Goal: Task Accomplishment & Management: Use online tool/utility

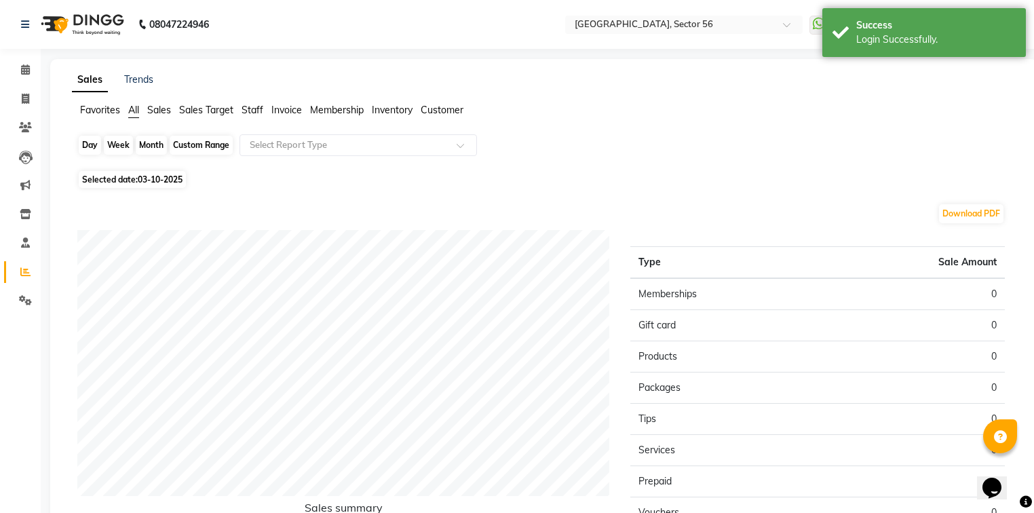
click at [87, 149] on div "Day" at bounding box center [90, 145] width 22 height 19
select select "10"
select select "2025"
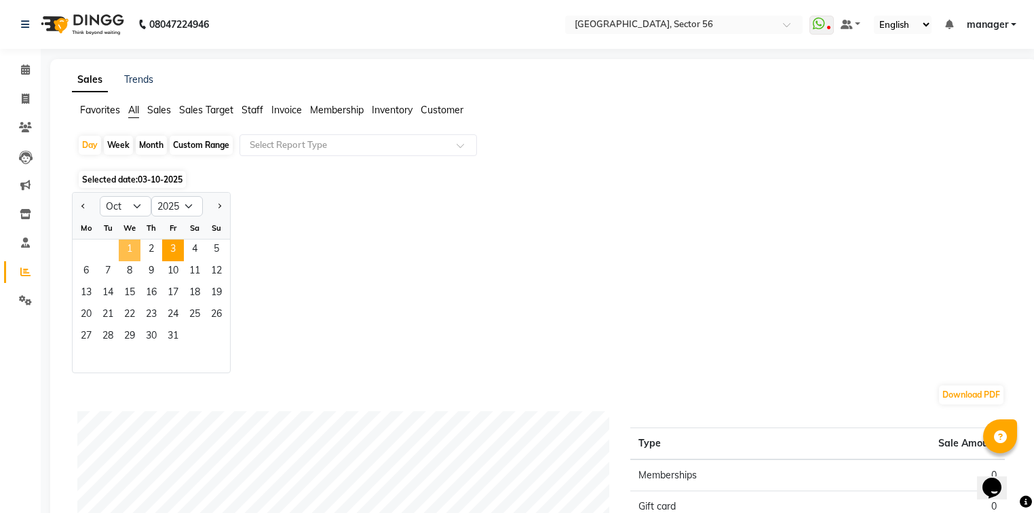
click at [125, 253] on span "1" at bounding box center [130, 251] width 22 height 22
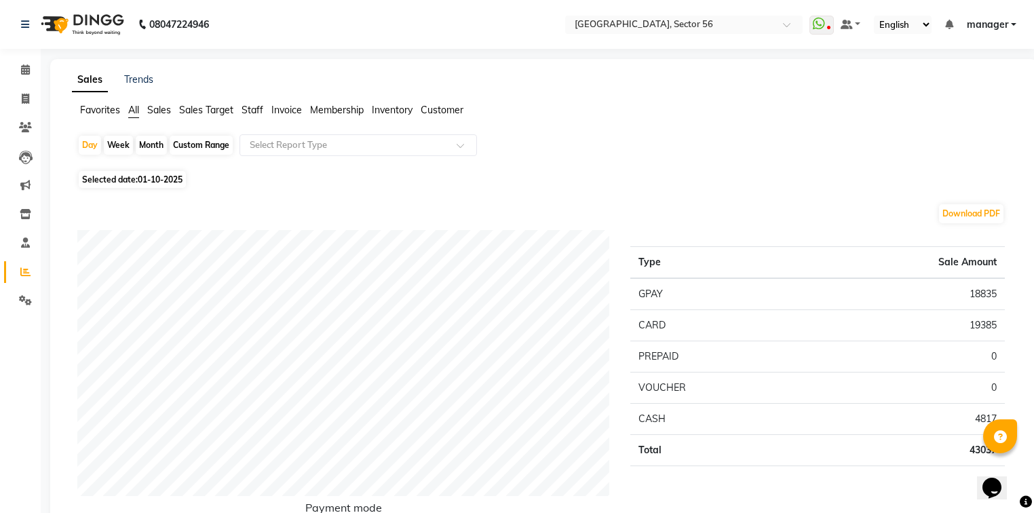
click at [250, 109] on span "Staff" at bounding box center [253, 110] width 22 height 12
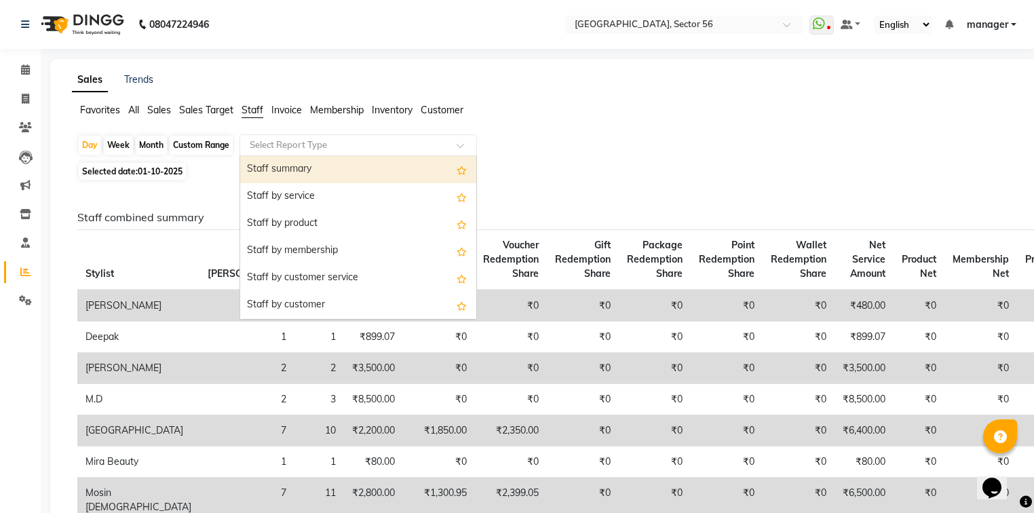
click at [263, 144] on input "text" at bounding box center [344, 145] width 195 height 14
click at [265, 161] on div "Staff summary" at bounding box center [358, 169] width 236 height 27
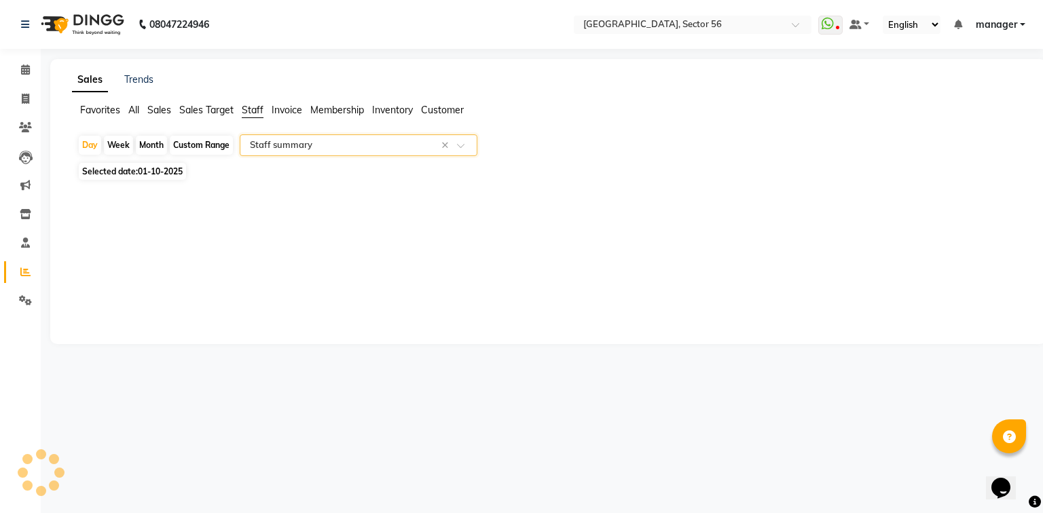
select select "full_report"
select select "csv"
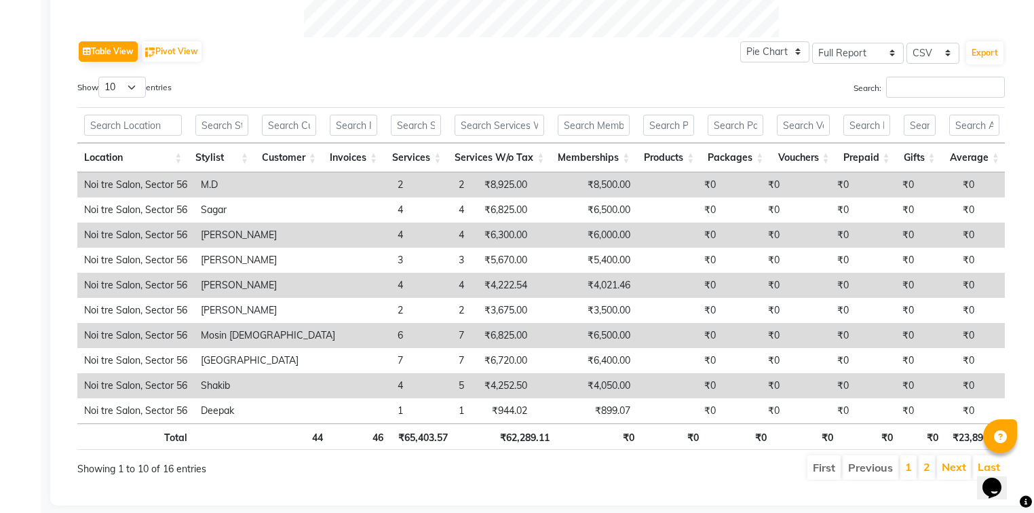
scroll to position [677, 0]
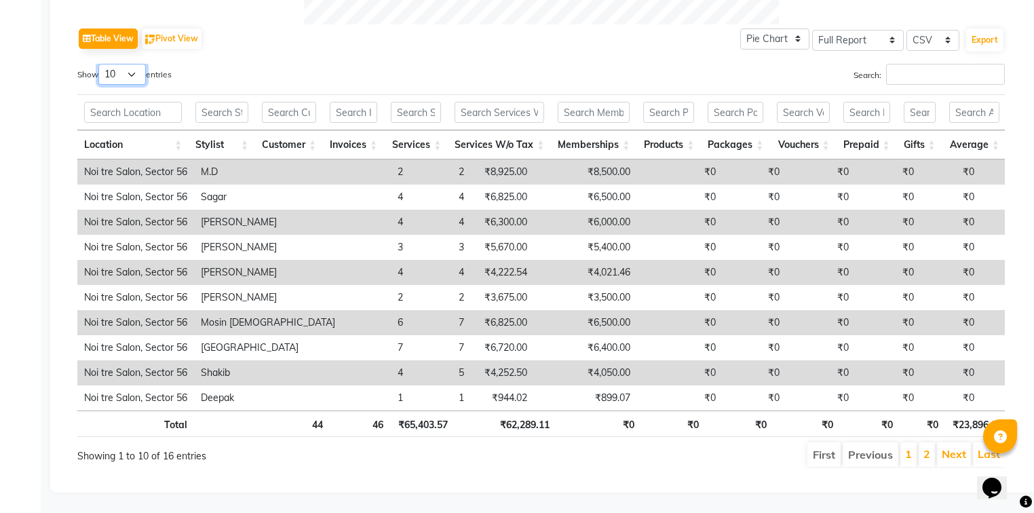
click at [135, 64] on select "10 25 50 100" at bounding box center [122, 74] width 48 height 21
click at [100, 64] on select "10 25 50 100" at bounding box center [122, 74] width 48 height 21
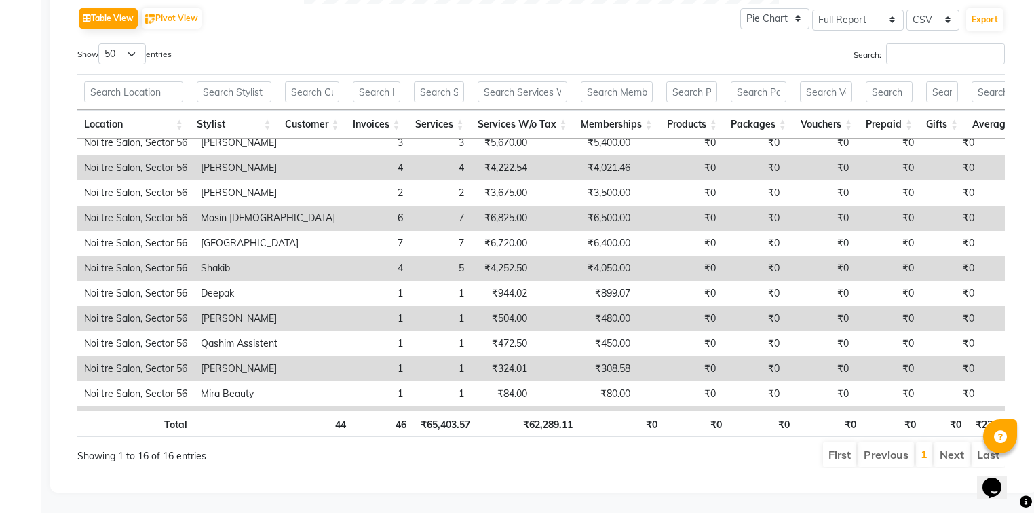
scroll to position [0, 0]
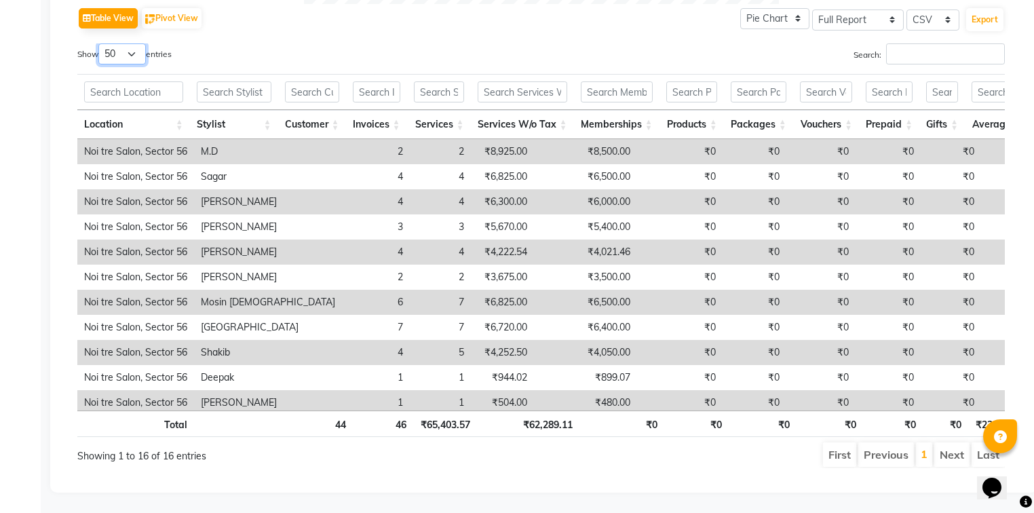
click at [136, 50] on select "10 25 50 100" at bounding box center [122, 53] width 48 height 21
select select "100"
click at [100, 43] on select "10 25 50 100" at bounding box center [122, 53] width 48 height 21
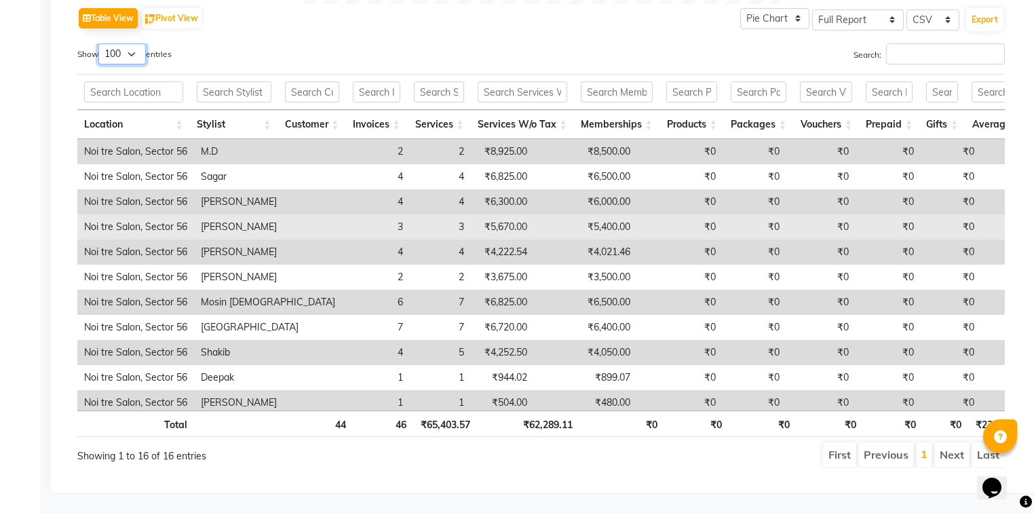
scroll to position [138, 0]
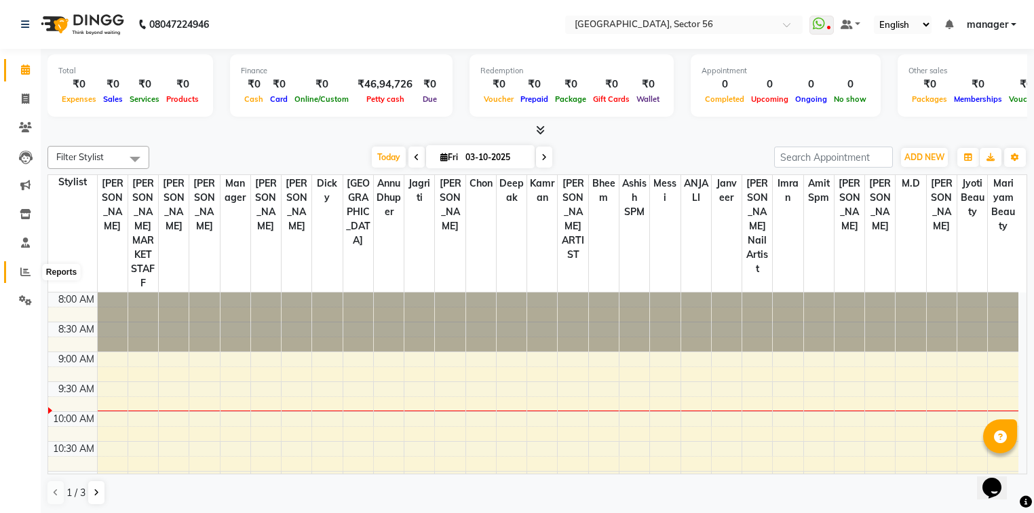
click at [29, 274] on icon at bounding box center [25, 272] width 10 height 10
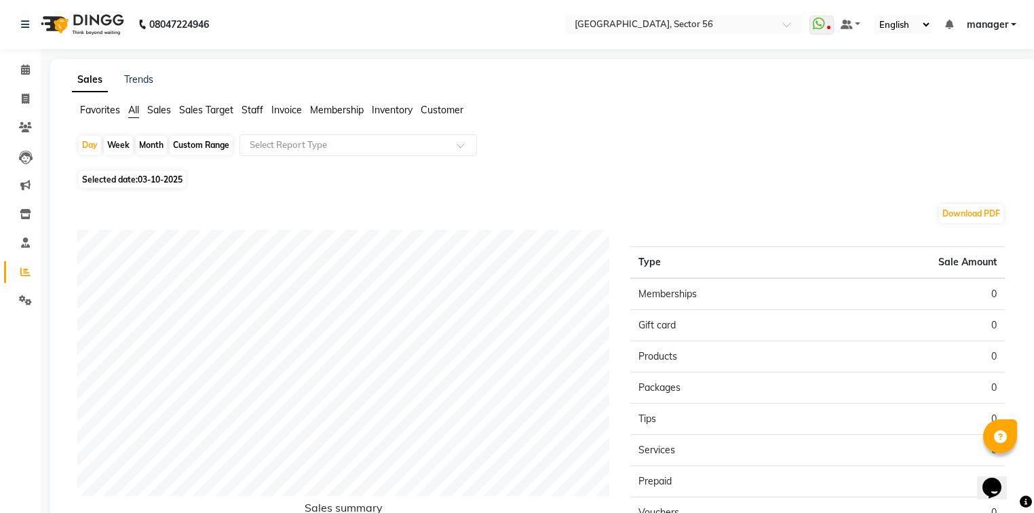
click at [151, 147] on div "Month" at bounding box center [151, 145] width 31 height 19
select select "10"
select select "2025"
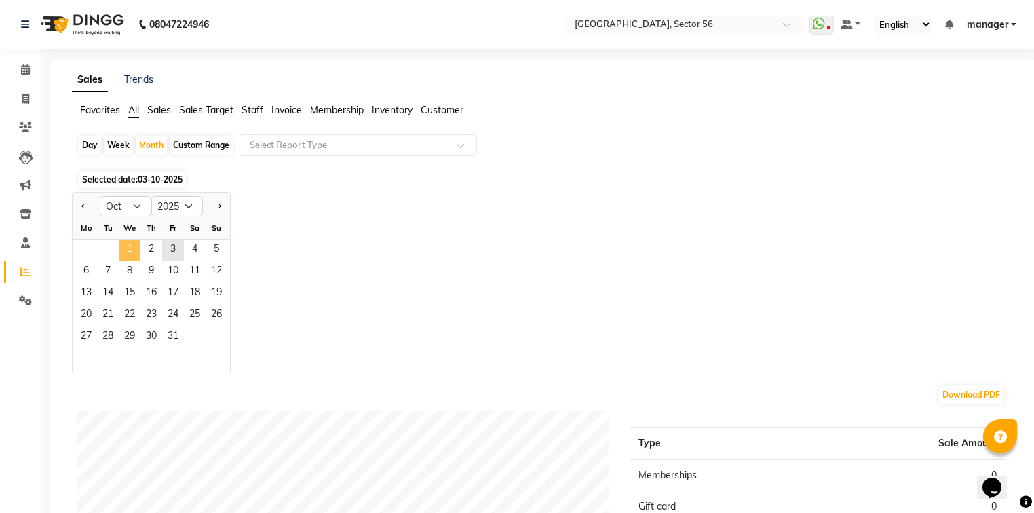
click at [129, 245] on span "1" at bounding box center [130, 251] width 22 height 22
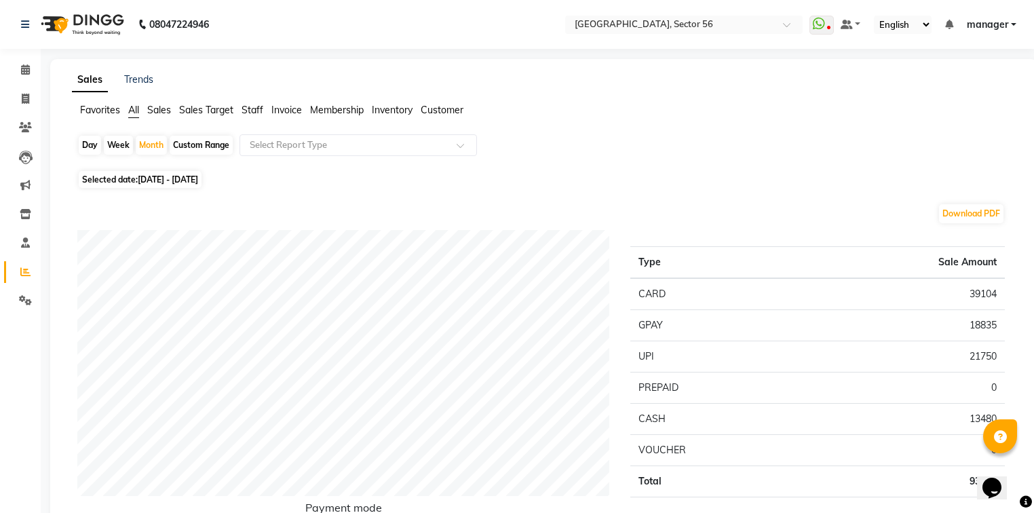
click at [249, 112] on span "Staff" at bounding box center [253, 110] width 22 height 12
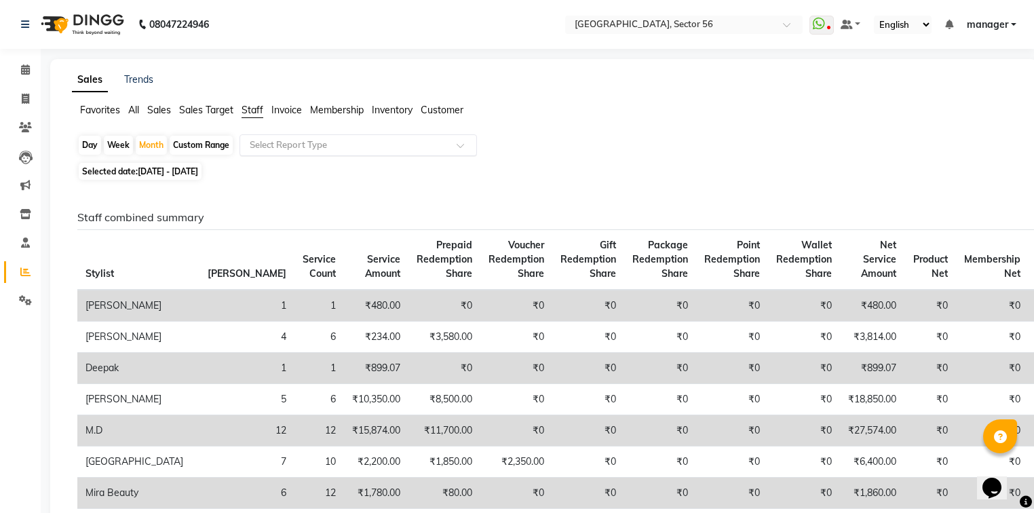
click at [282, 141] on input "text" at bounding box center [344, 145] width 195 height 14
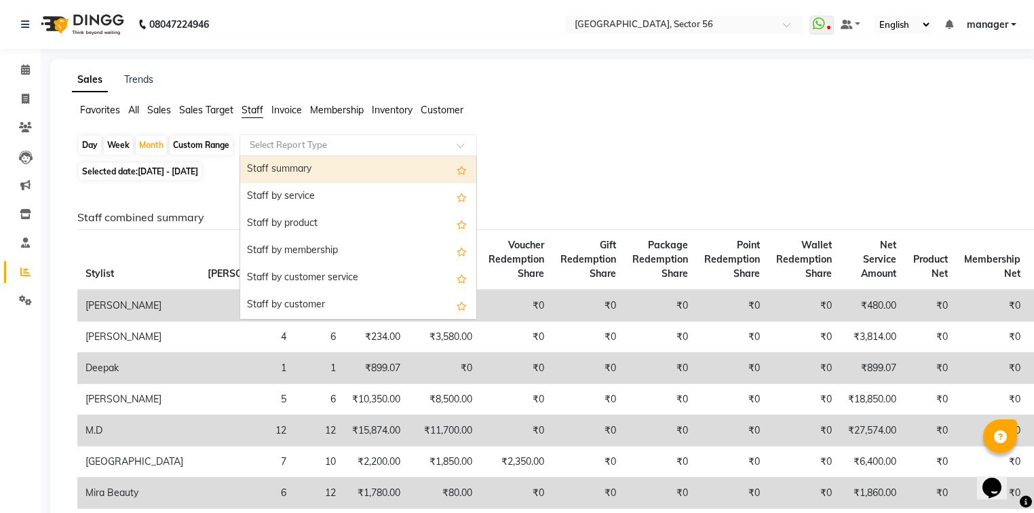
click at [287, 173] on div "Staff summary" at bounding box center [358, 169] width 236 height 27
select select "full_report"
select select "csv"
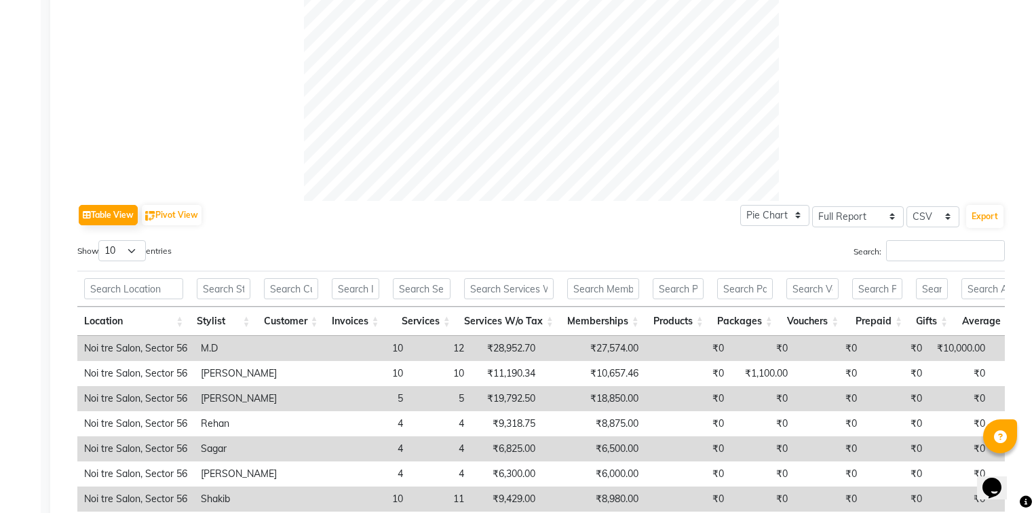
scroll to position [543, 0]
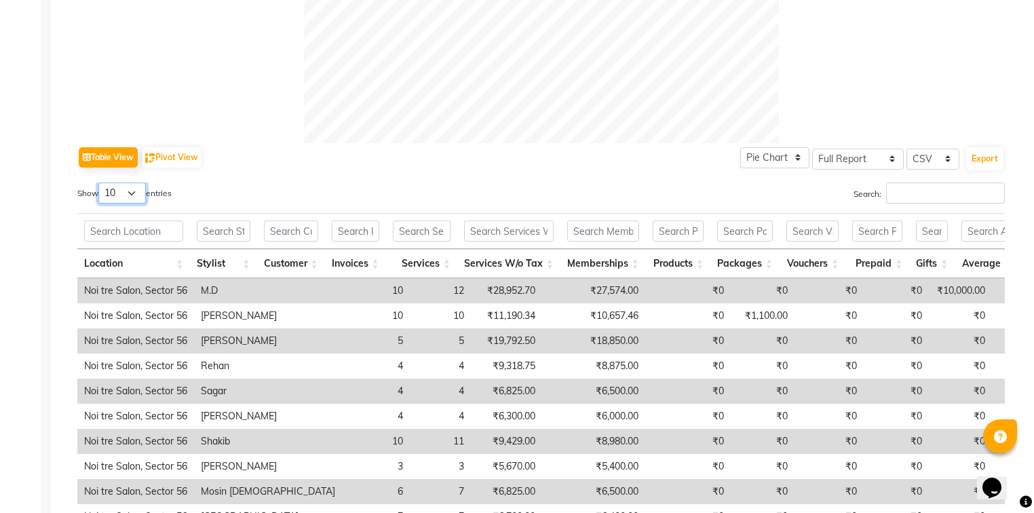
click at [133, 197] on select "10 25 50 100" at bounding box center [122, 193] width 48 height 21
select select "100"
click at [100, 183] on select "10 25 50 100" at bounding box center [122, 193] width 48 height 21
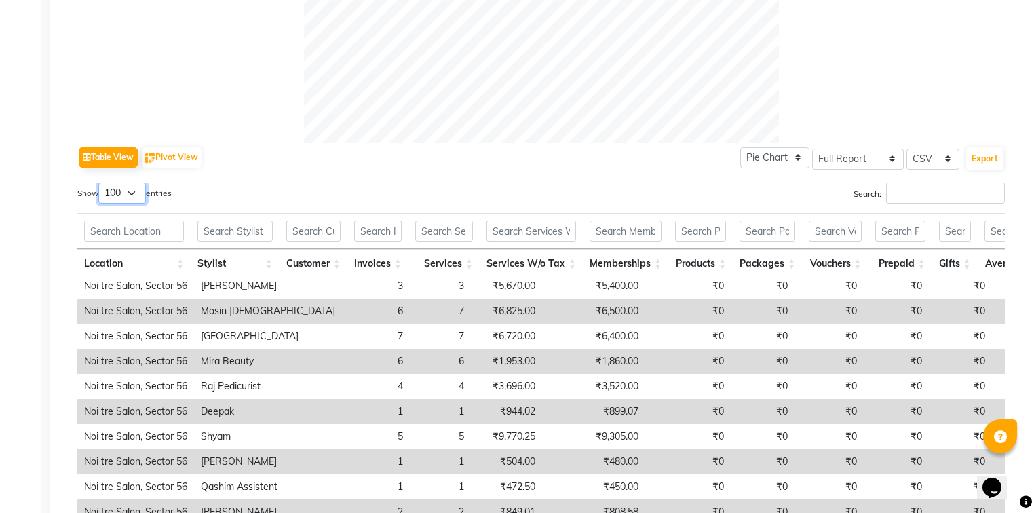
scroll to position [189, 0]
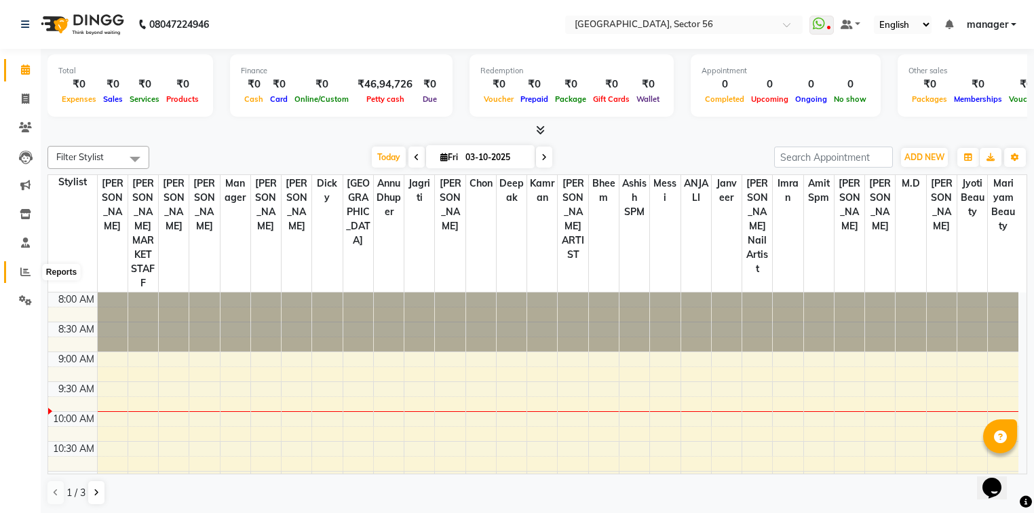
click at [22, 269] on icon at bounding box center [25, 272] width 10 height 10
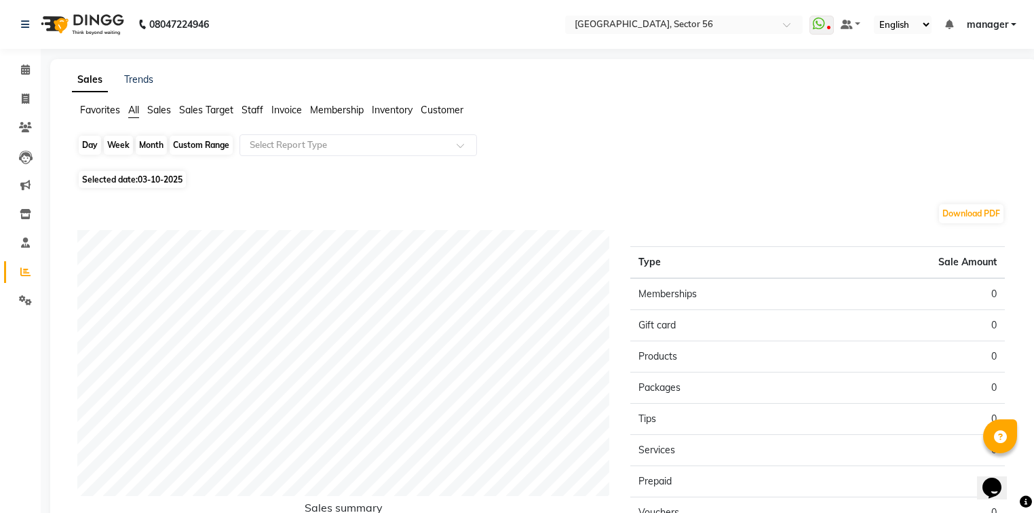
click at [86, 146] on div "Day" at bounding box center [90, 145] width 22 height 19
select select "10"
select select "2025"
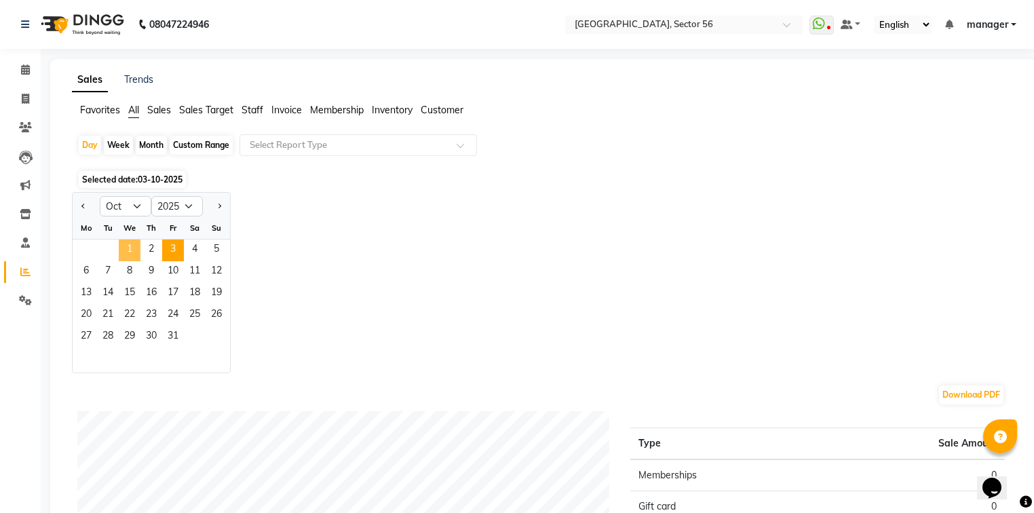
click at [128, 248] on span "1" at bounding box center [130, 251] width 22 height 22
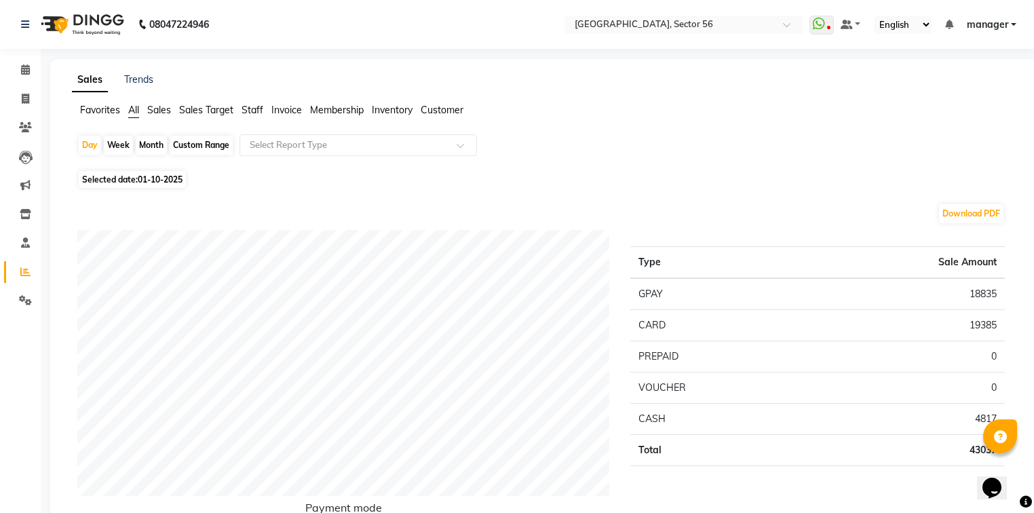
click at [259, 113] on span "Staff" at bounding box center [253, 110] width 22 height 12
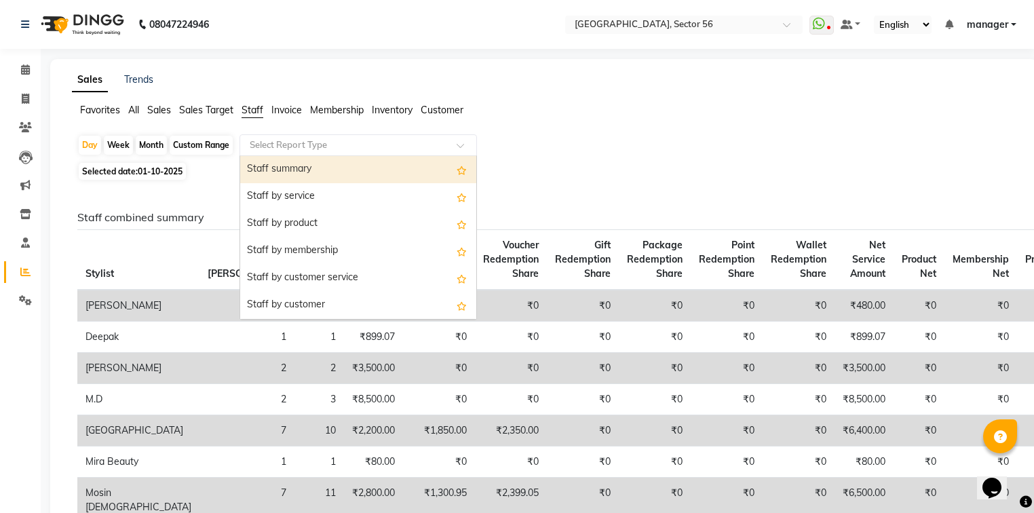
click at [281, 143] on input "text" at bounding box center [344, 145] width 195 height 14
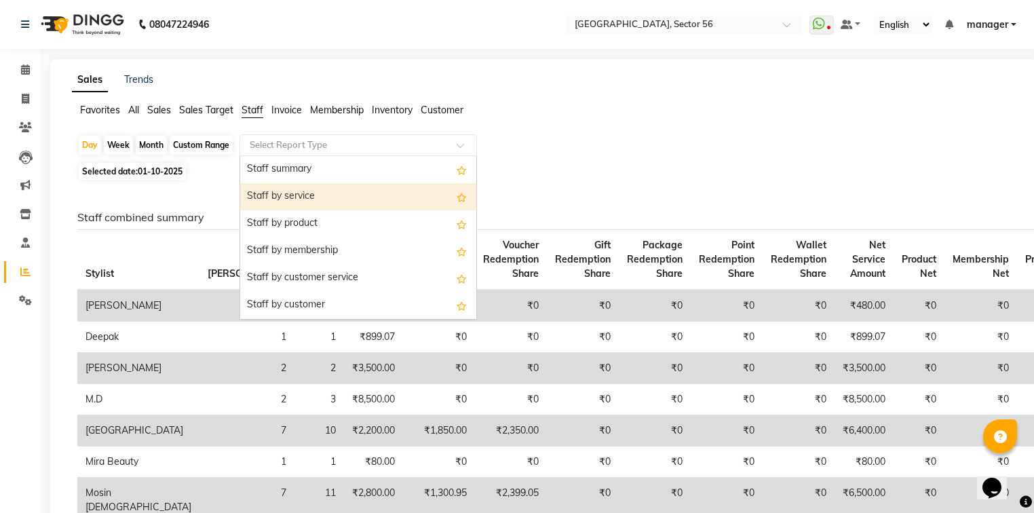
click at [280, 196] on div "Staff by service" at bounding box center [358, 196] width 236 height 27
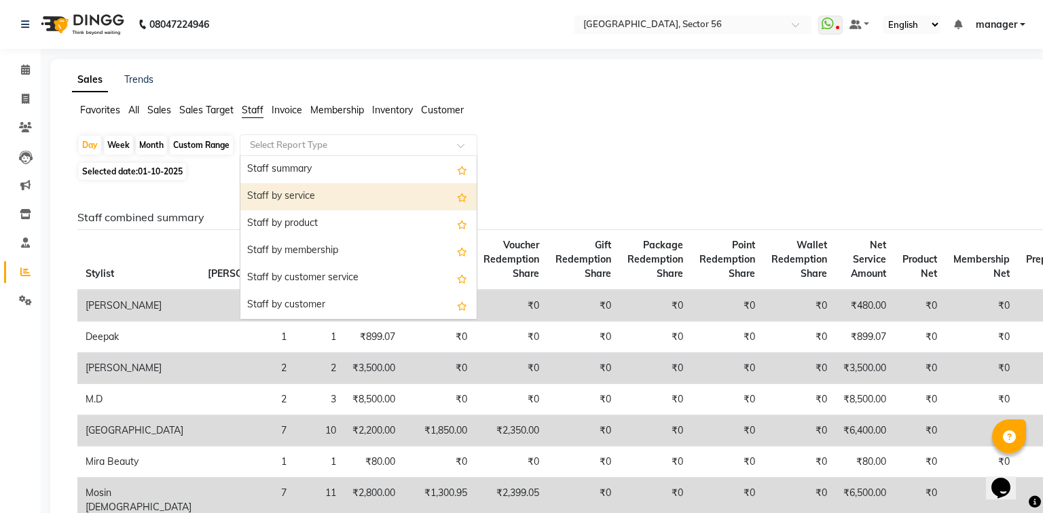
select select "full_report"
select select "csv"
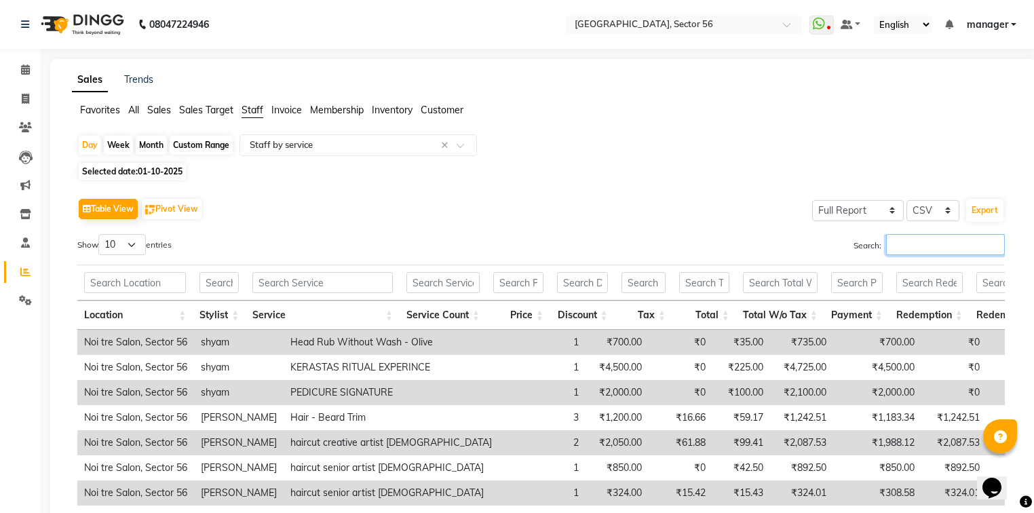
click at [918, 247] on input "Search:" at bounding box center [945, 244] width 119 height 21
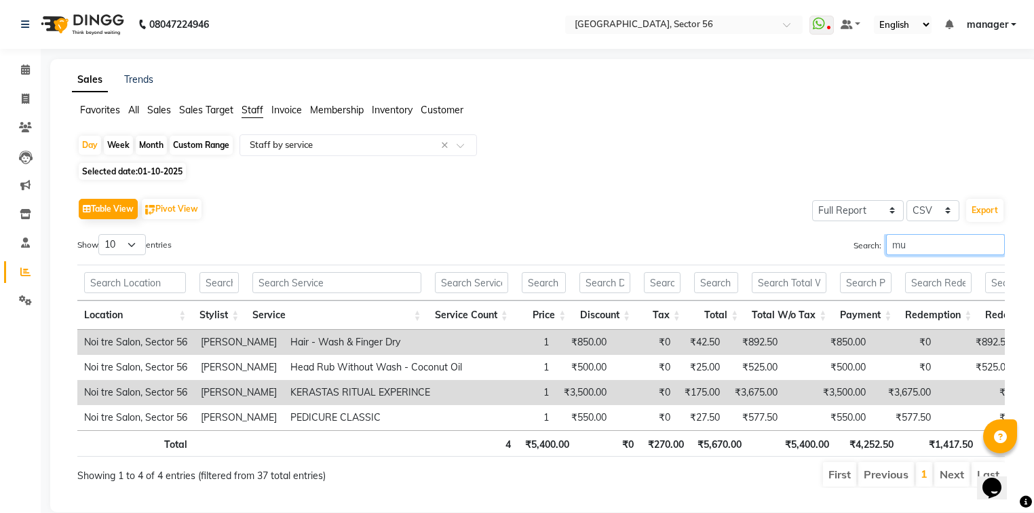
type input "m"
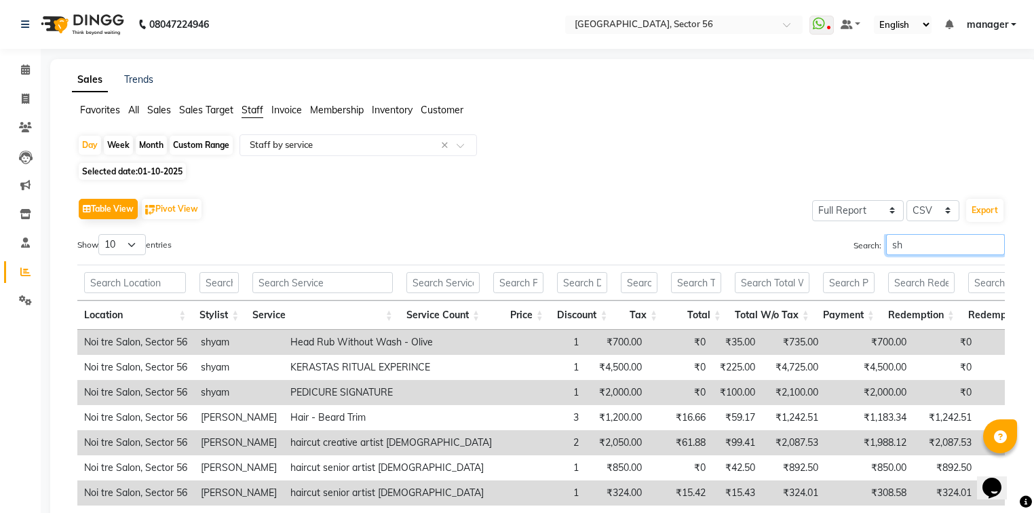
type input "s"
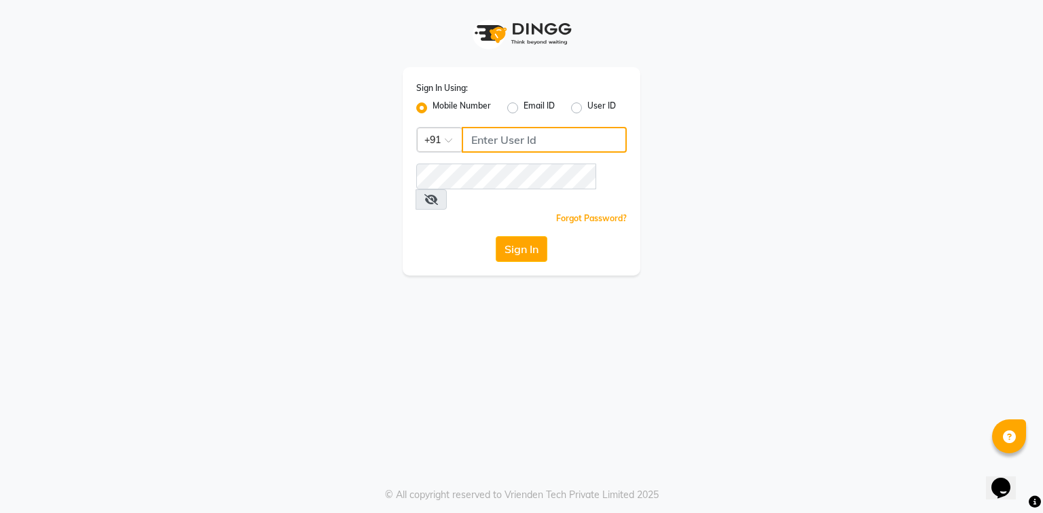
type input "9310550407"
